Goal: Task Accomplishment & Management: Manage account settings

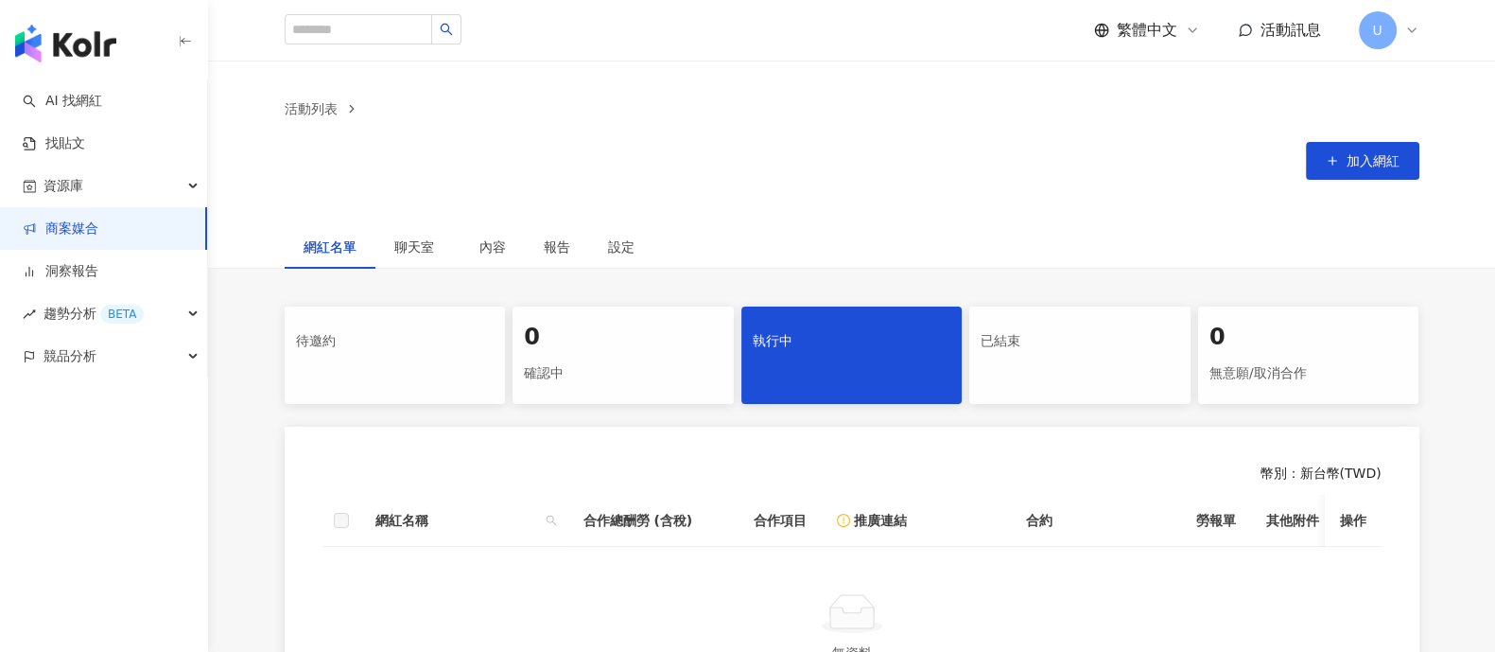
click at [1354, 41] on div "繁體中文 活動訊息 U" at bounding box center [1256, 30] width 325 height 38
click at [1378, 26] on span "U" at bounding box center [1376, 30] width 9 height 21
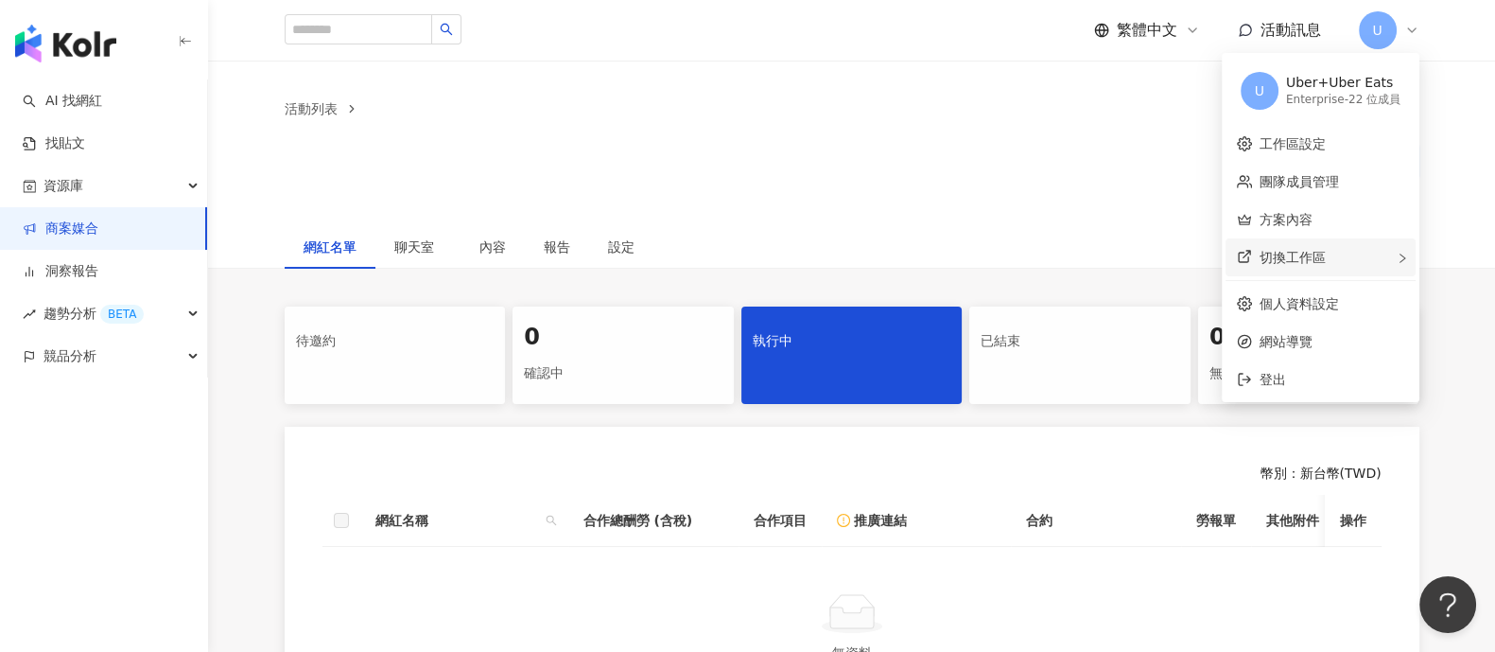
click at [1279, 265] on span "切換工作區" at bounding box center [1293, 257] width 66 height 15
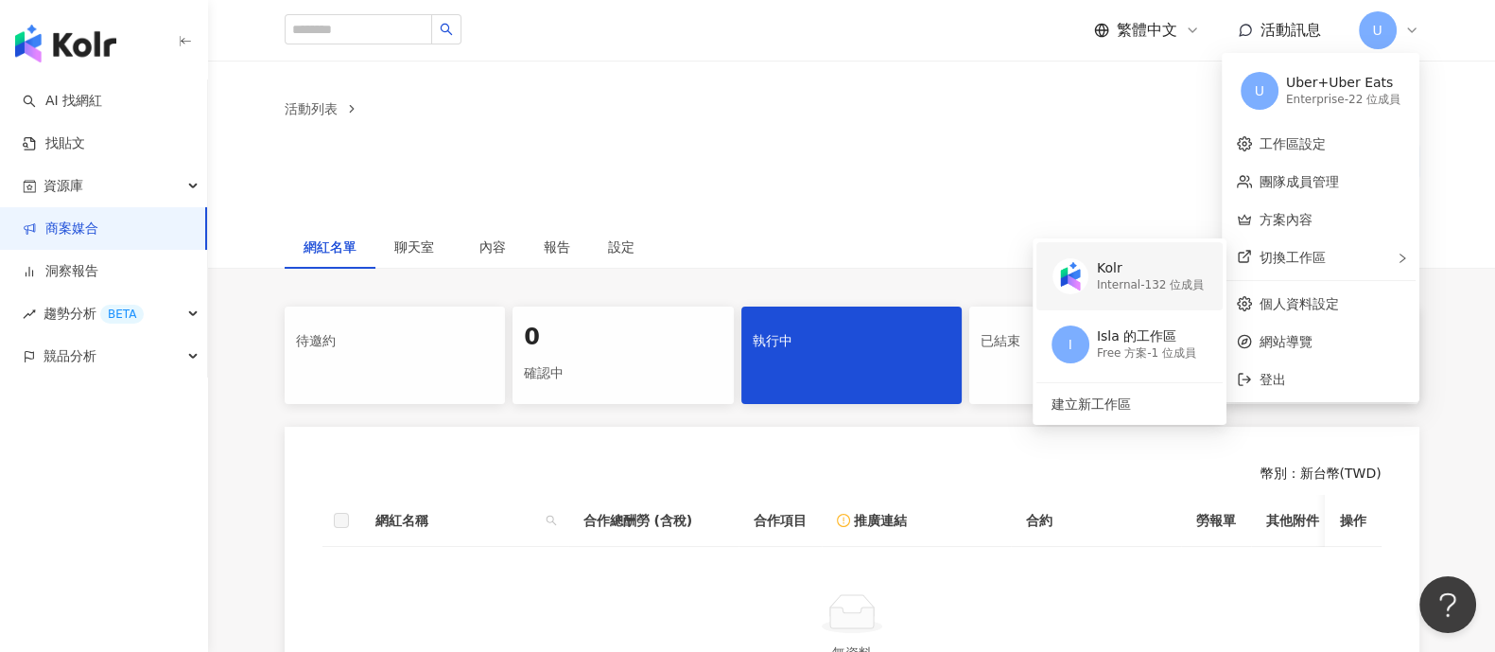
click at [1183, 297] on div "Kolr Internal - 132 位成員" at bounding box center [1128, 276] width 152 height 68
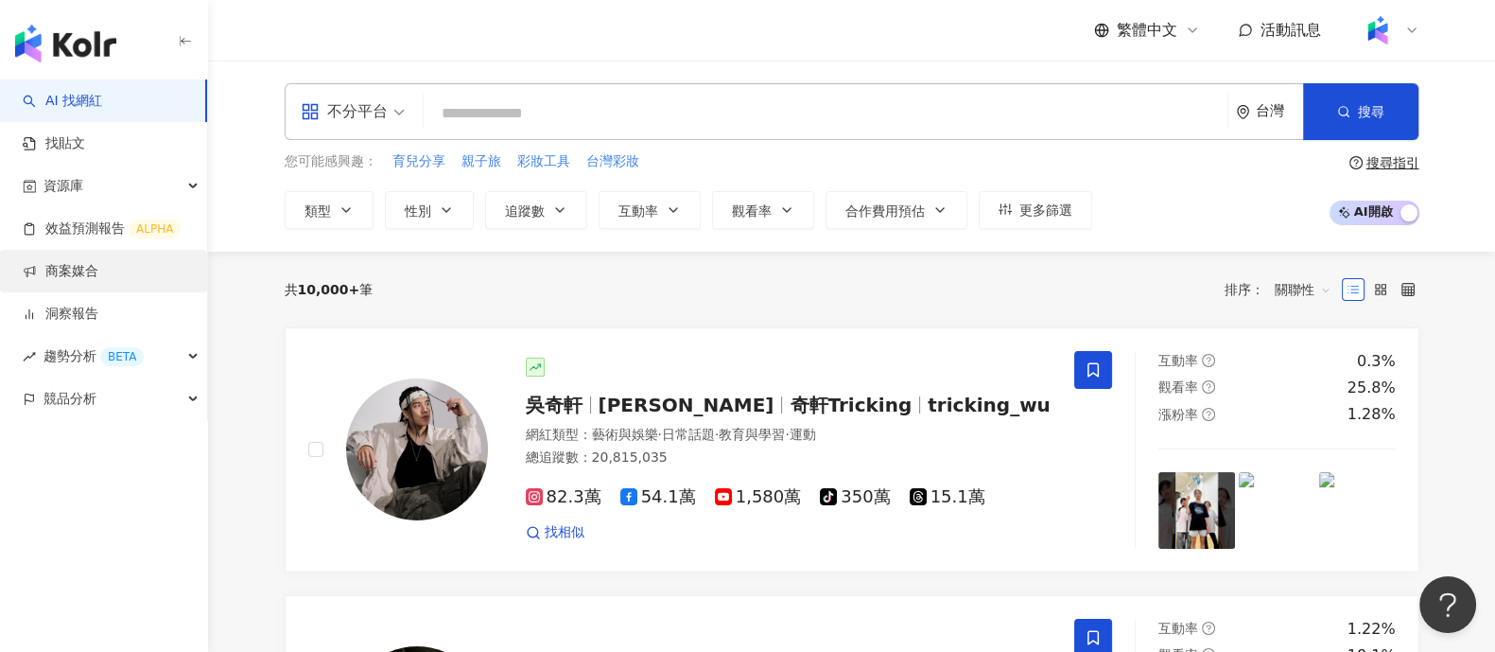
click at [82, 278] on link "商案媒合" at bounding box center [61, 271] width 76 height 19
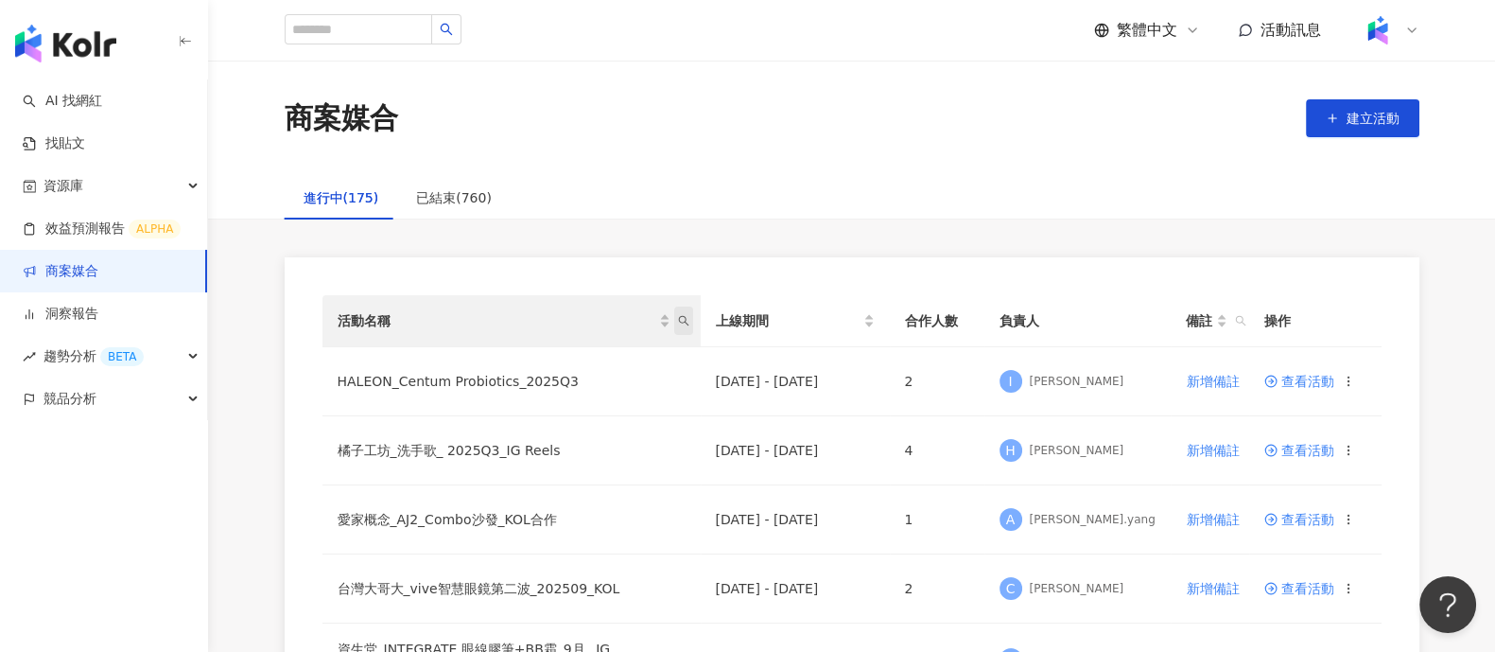
click at [682, 323] on icon "search" at bounding box center [683, 320] width 11 height 11
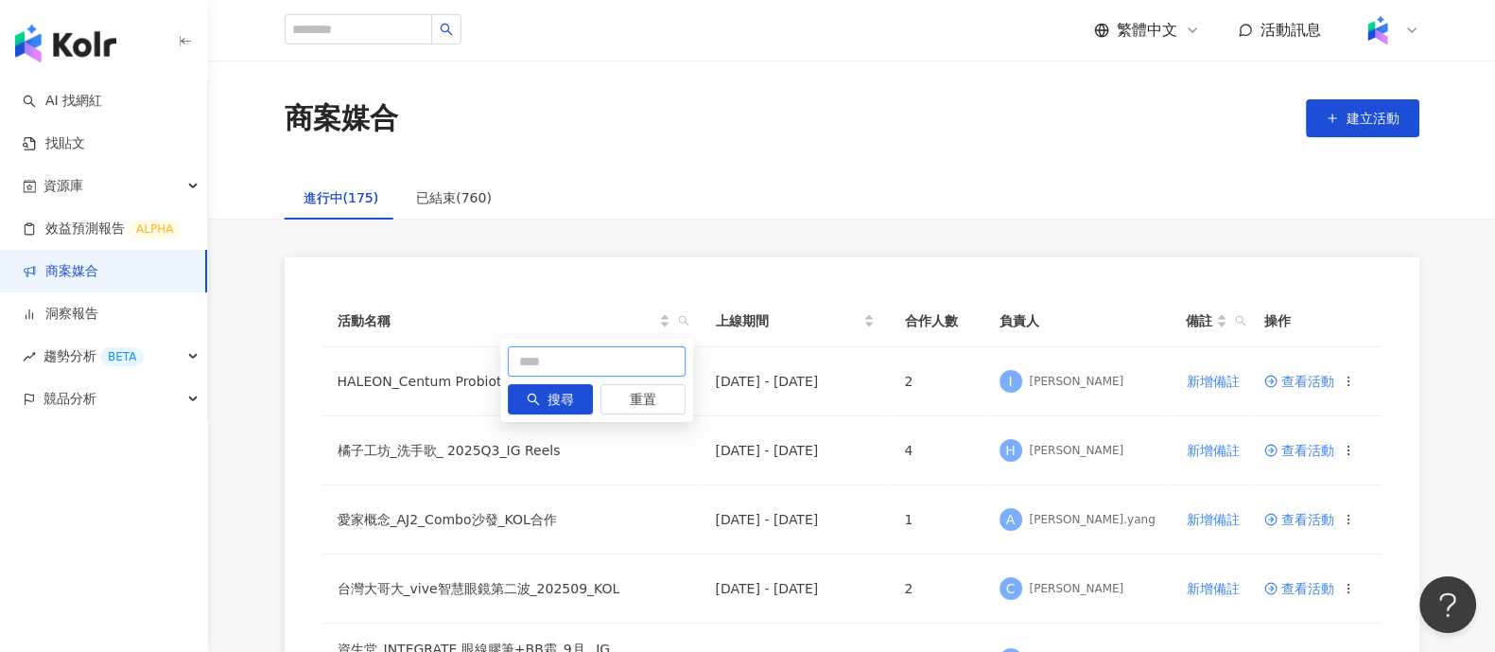
click at [532, 362] on input "text" at bounding box center [597, 361] width 178 height 30
type input "****"
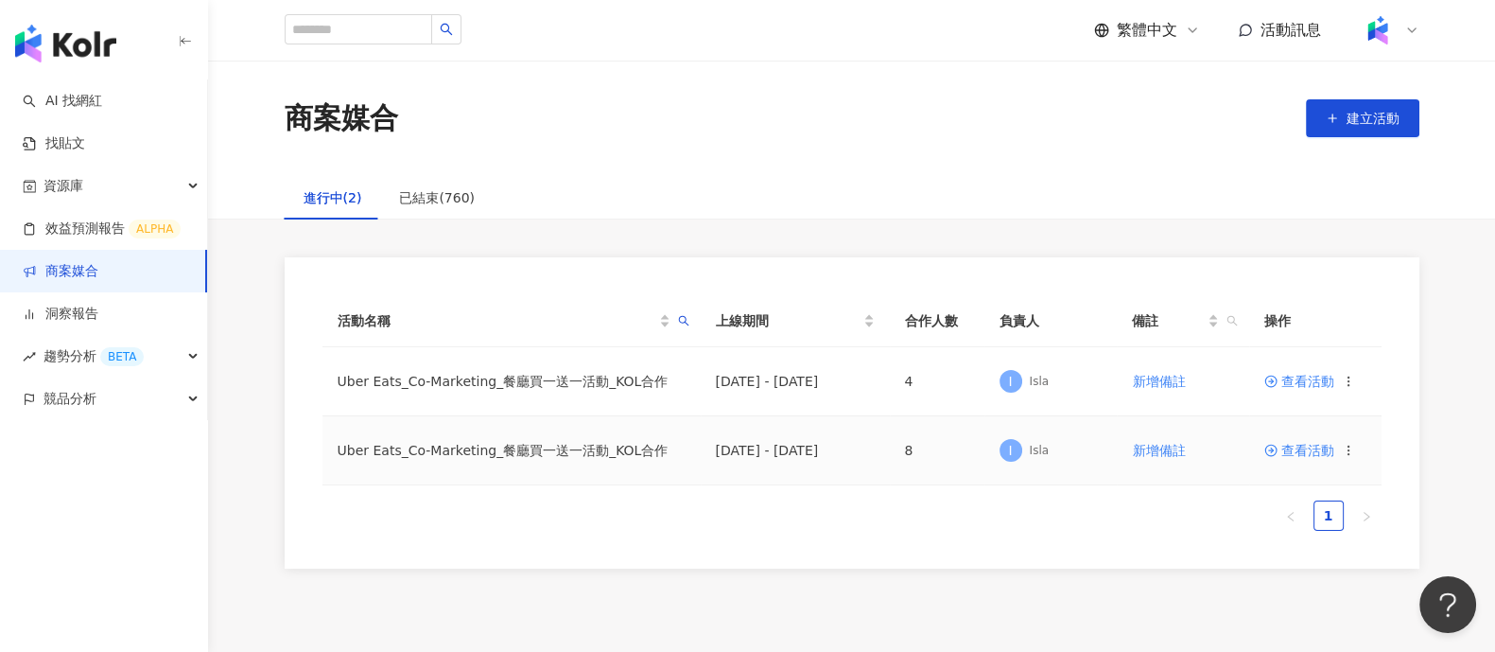
click at [598, 454] on td "Uber Eats_Co-Marketing_餐廳買一送一活動_KOL合作" at bounding box center [511, 450] width 378 height 69
click at [1279, 446] on span at bounding box center [1272, 450] width 17 height 15
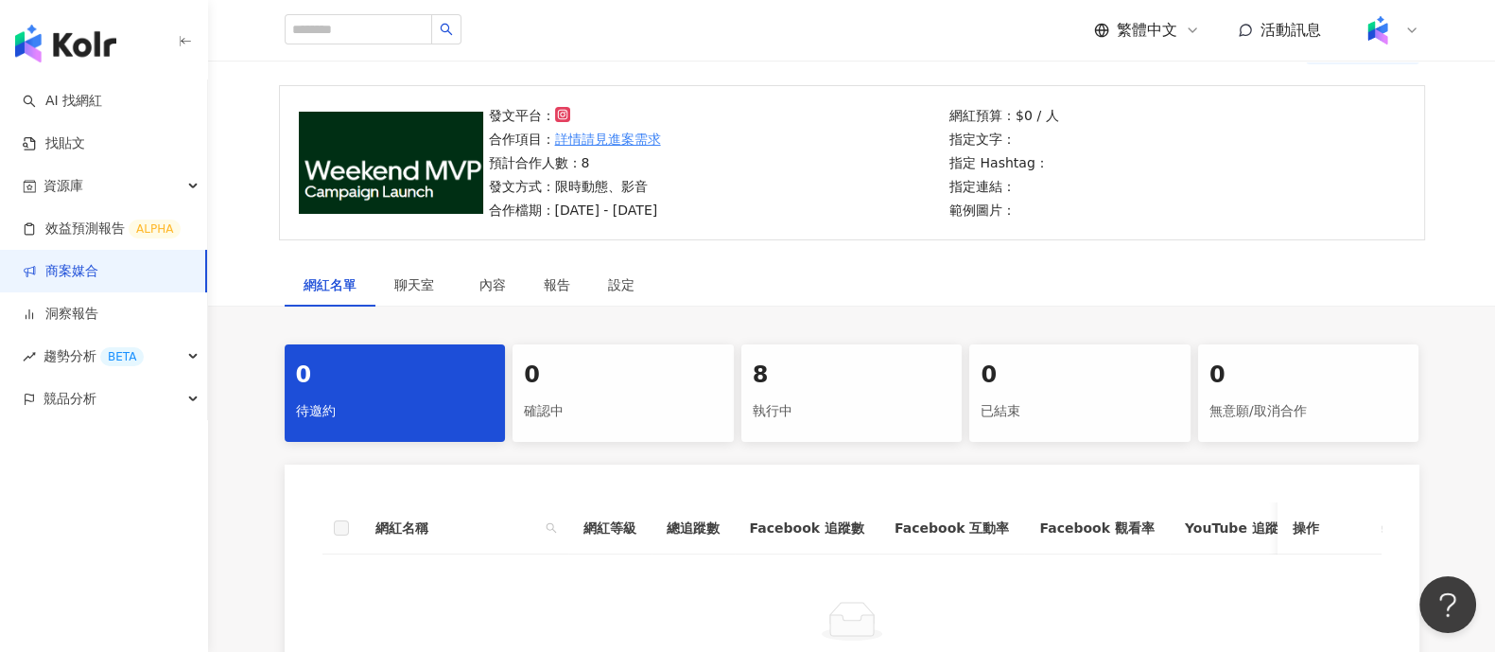
click at [813, 388] on div "8" at bounding box center [852, 375] width 199 height 32
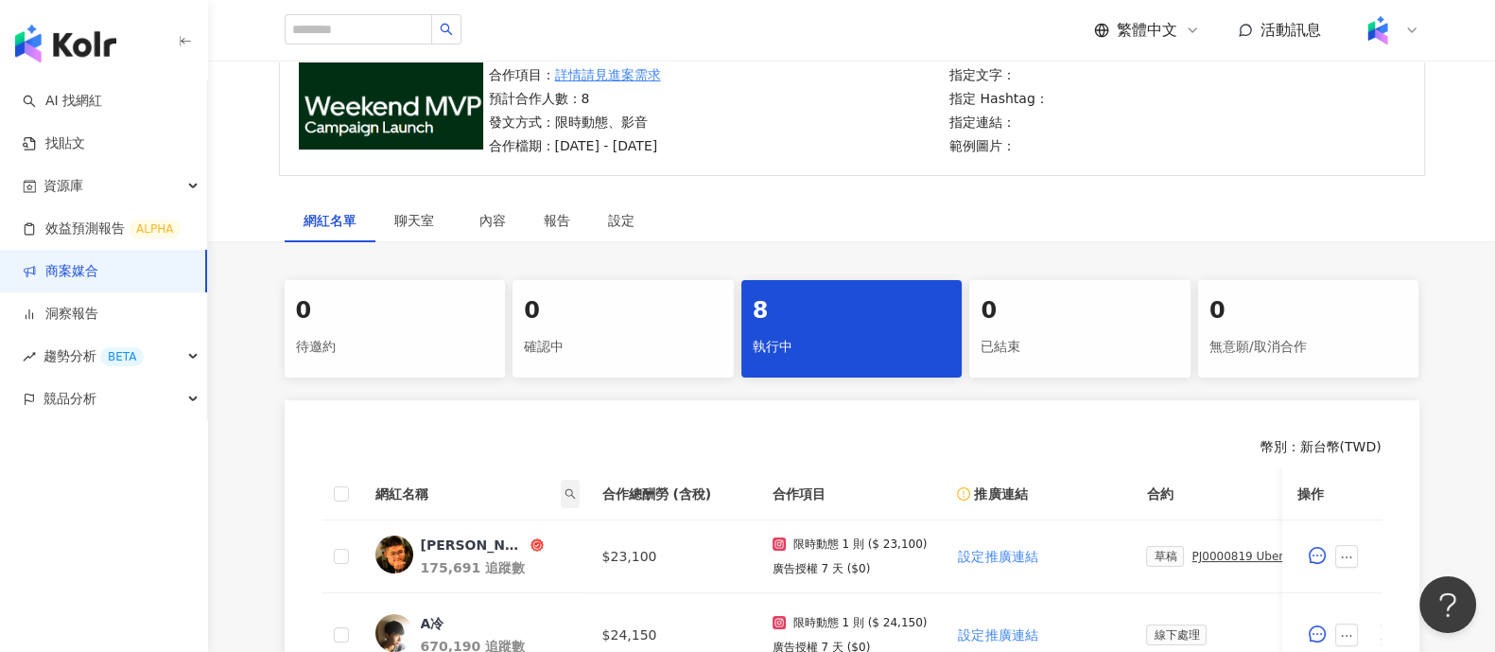
scroll to position [355, 0]
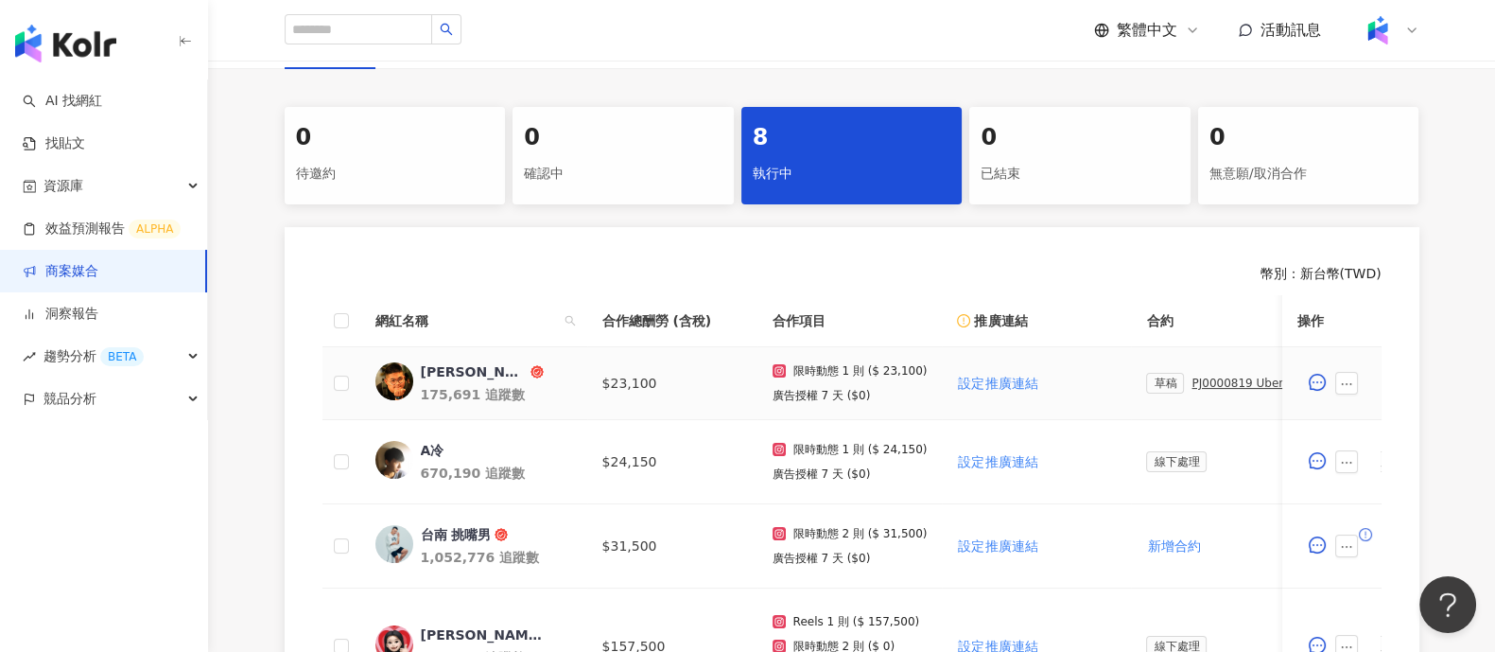
click at [1175, 382] on div "草稿 PJ0000819 Uber Eats_Co-Marketing_餐廳買一送一活動_活動確認單" at bounding box center [1221, 383] width 151 height 21
click at [1199, 380] on div "PJ0000819 Uber Eats_Co-Marketing_餐廳買一送一活動_活動確認單" at bounding box center [1245, 382] width 106 height 13
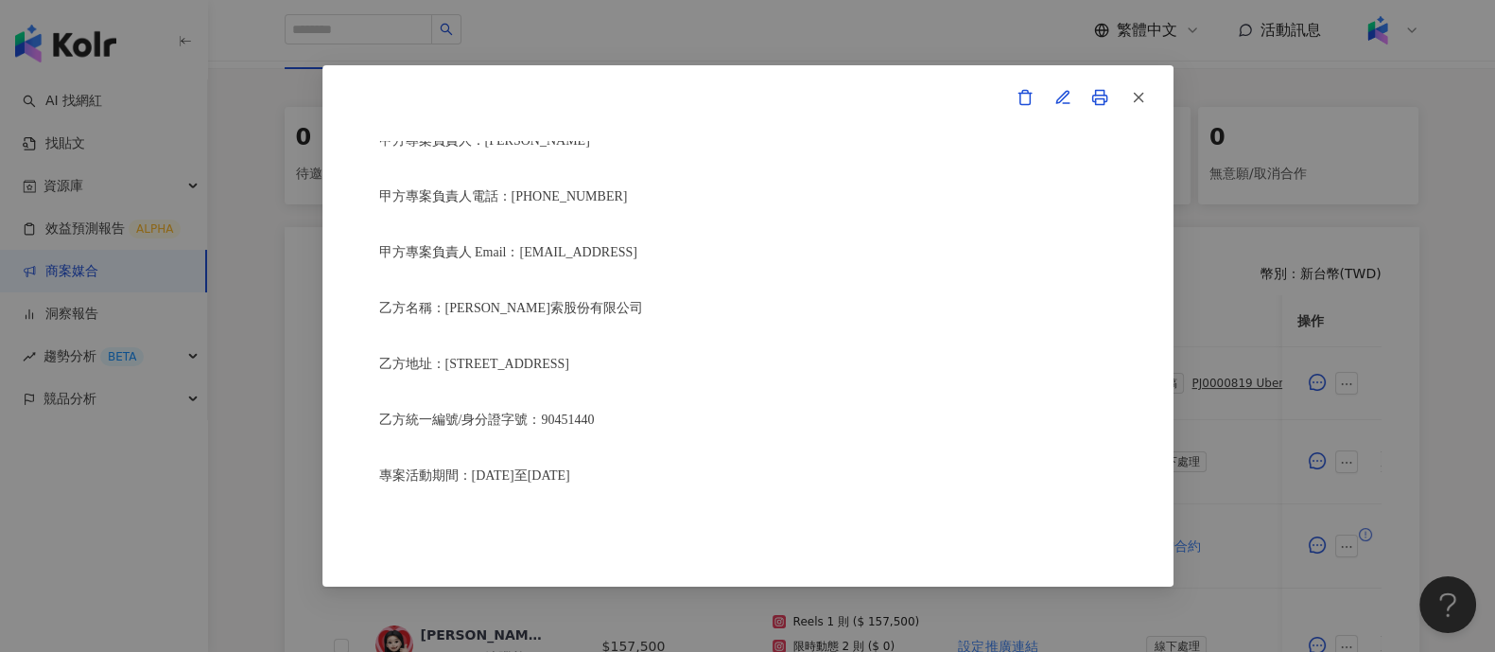
scroll to position [591, 0]
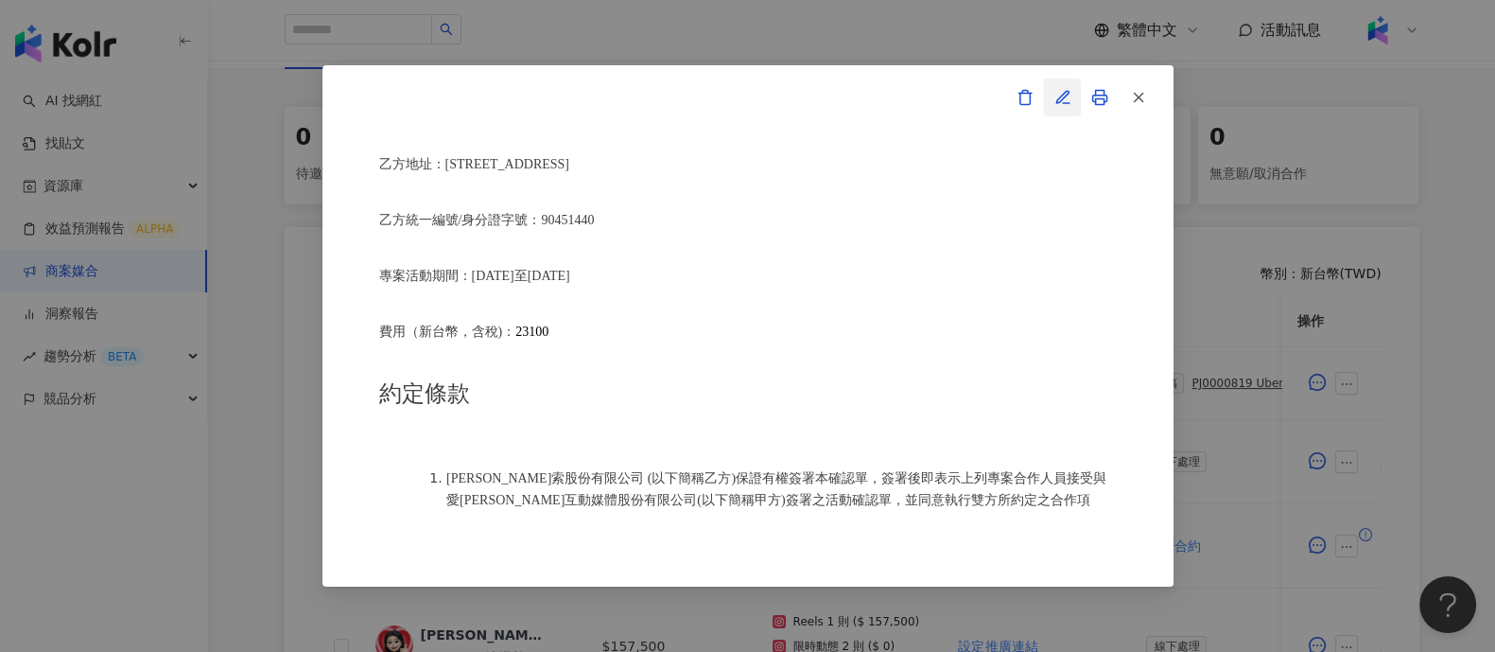
click at [1069, 89] on icon "button" at bounding box center [1062, 97] width 17 height 17
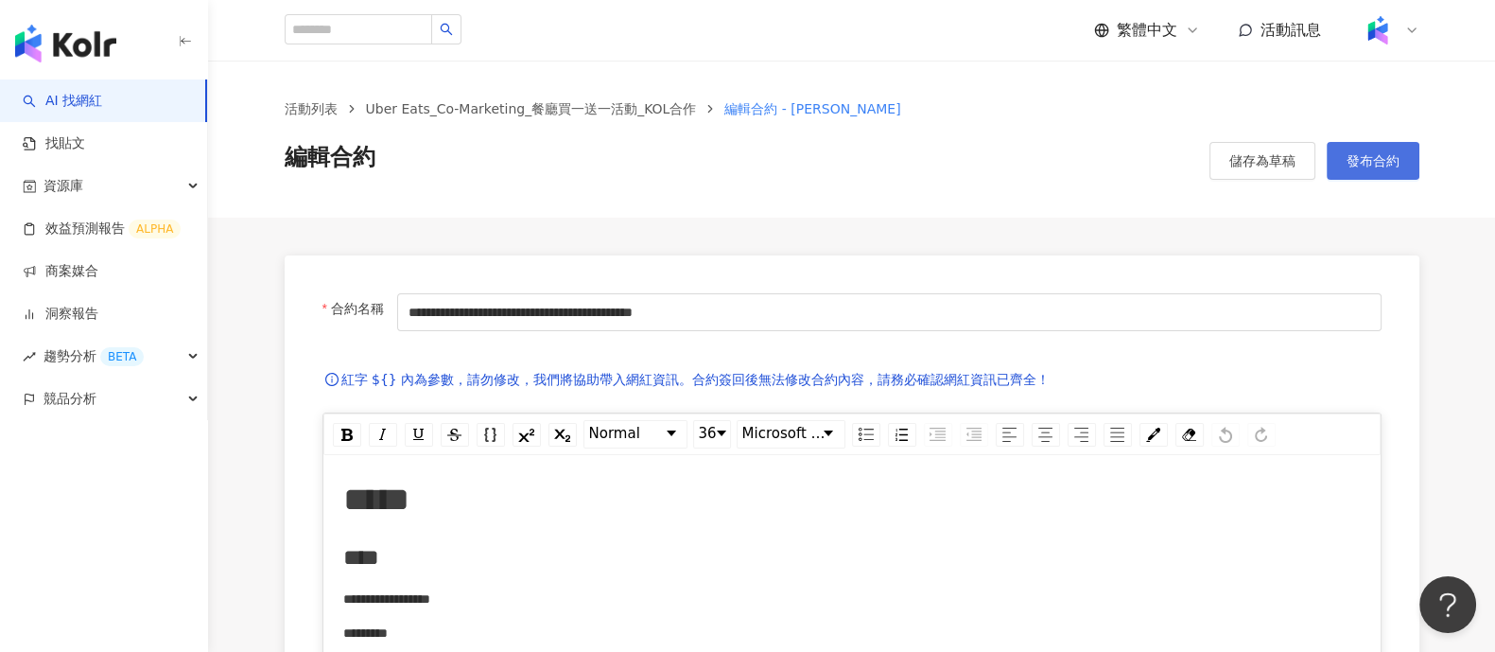
click at [1401, 153] on button "發布合約" at bounding box center [1373, 161] width 93 height 38
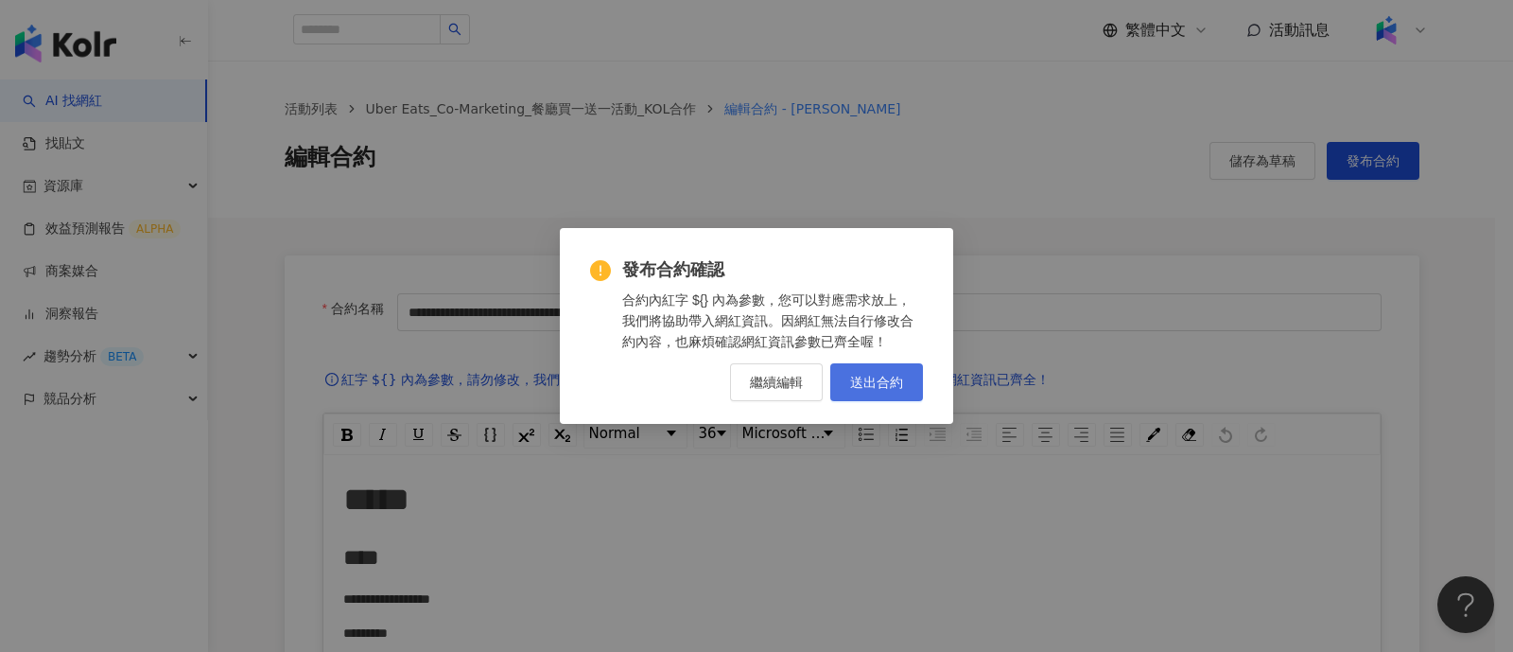
click at [903, 392] on button "送出合約" at bounding box center [876, 382] width 93 height 38
